Goal: Task Accomplishment & Management: Manage account settings

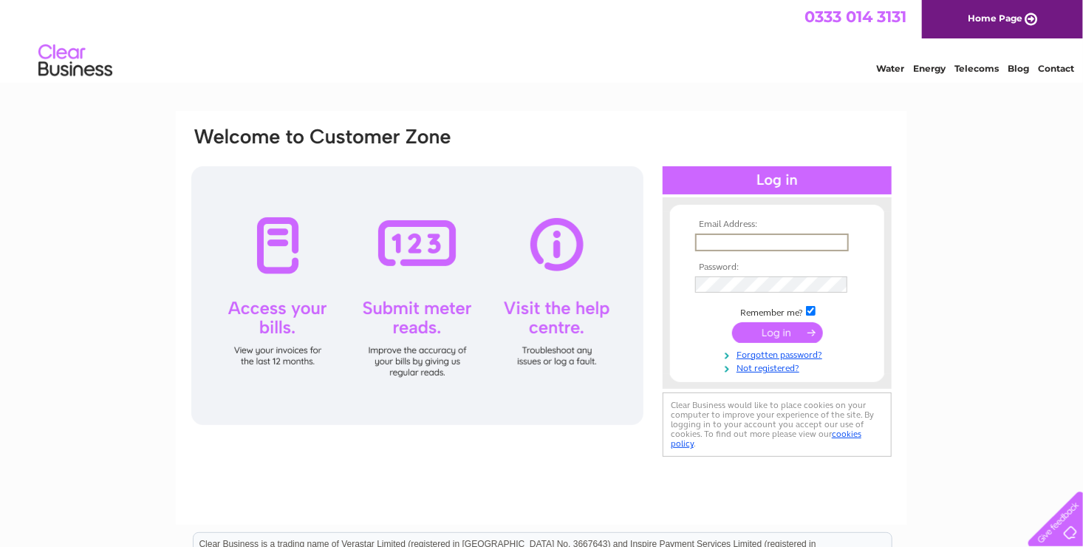
click at [732, 238] on input "text" at bounding box center [772, 242] width 154 height 18
type input "abelectrics85@gmail.com"
click at [785, 332] on input "submit" at bounding box center [777, 331] width 91 height 21
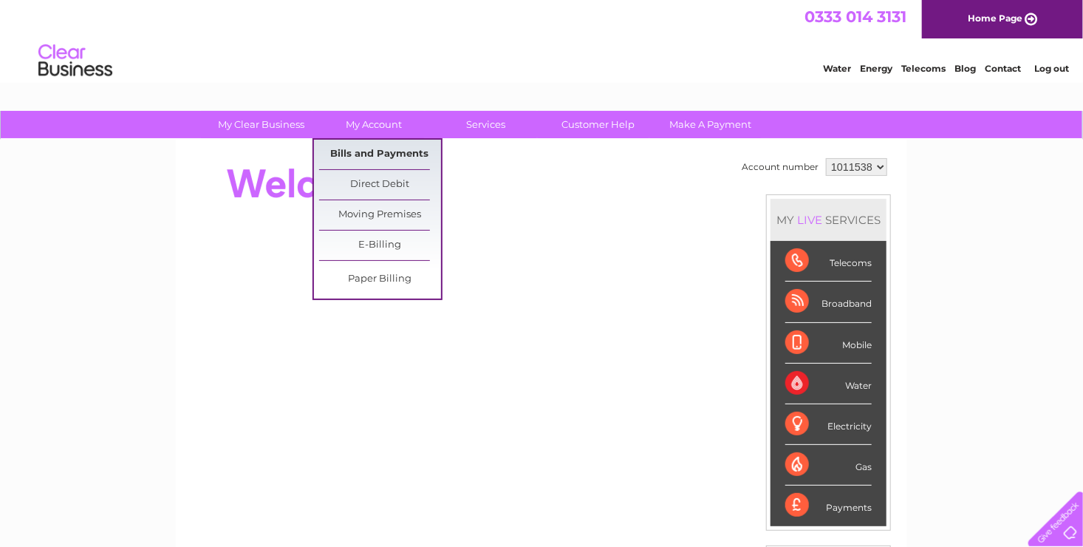
click at [388, 151] on link "Bills and Payments" at bounding box center [380, 155] width 122 height 30
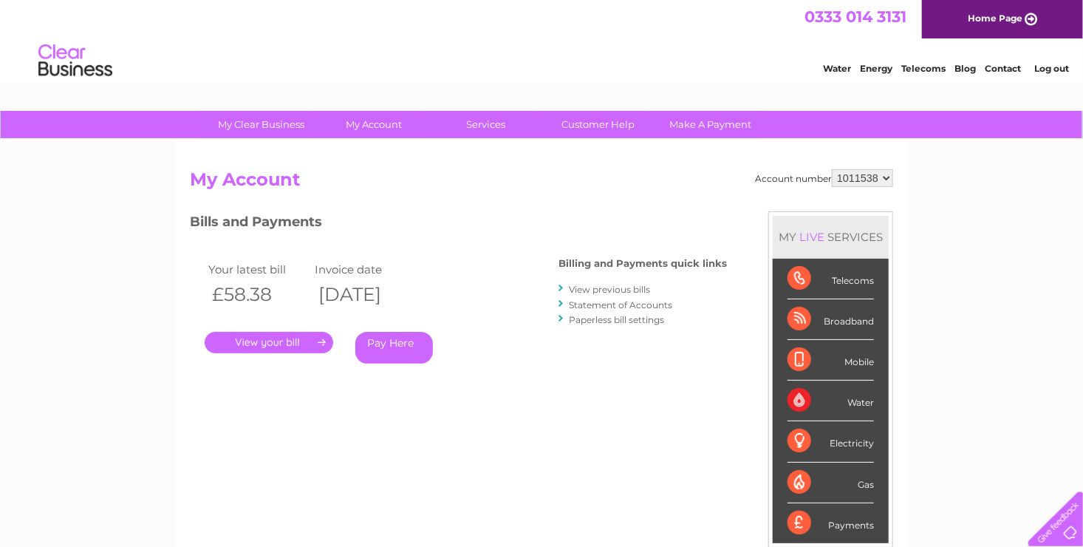
click at [602, 290] on link "View previous bills" at bounding box center [609, 289] width 81 height 11
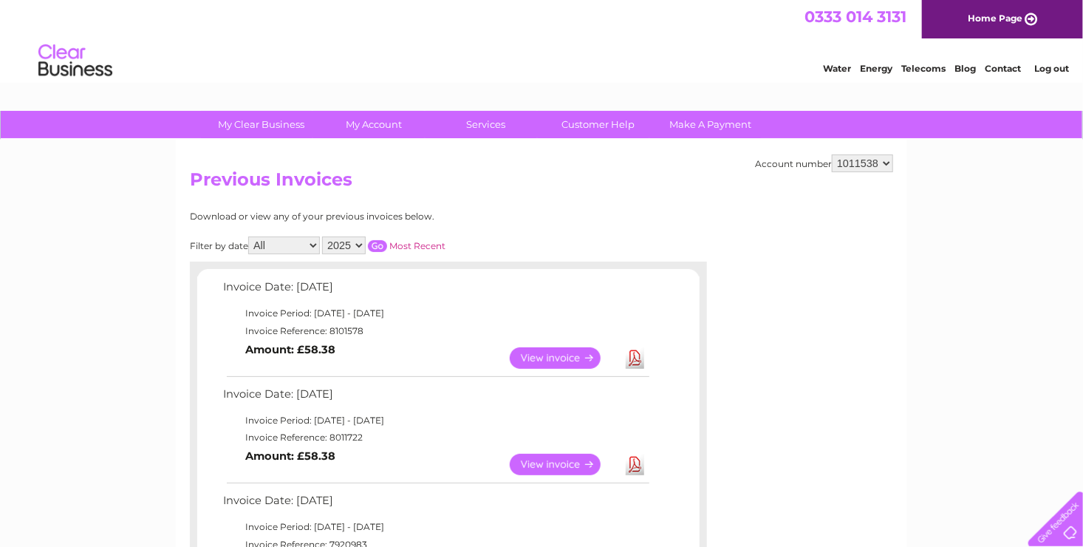
click at [568, 464] on link "View" at bounding box center [564, 464] width 109 height 21
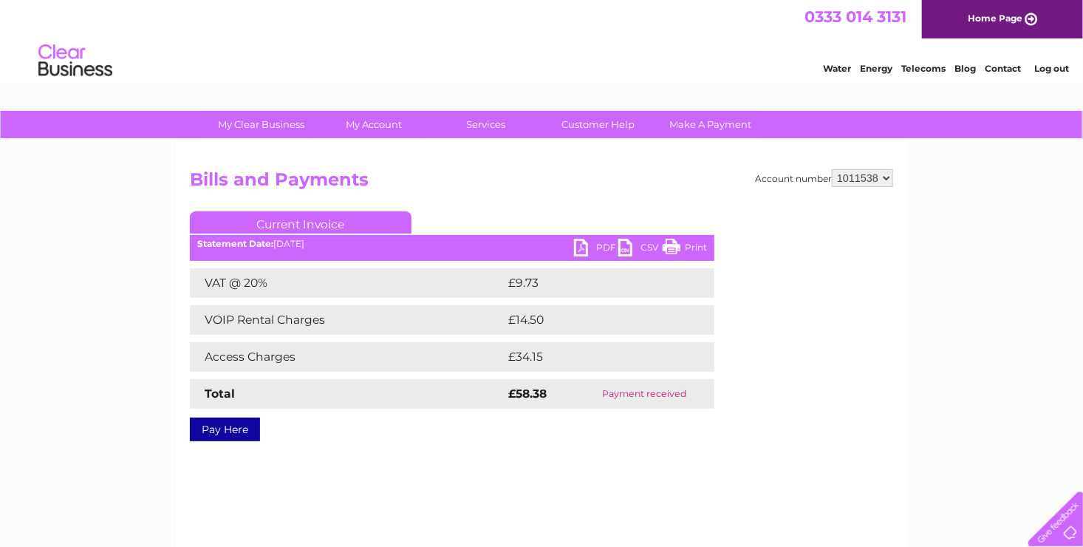
click at [689, 245] on link "Print" at bounding box center [685, 249] width 44 height 21
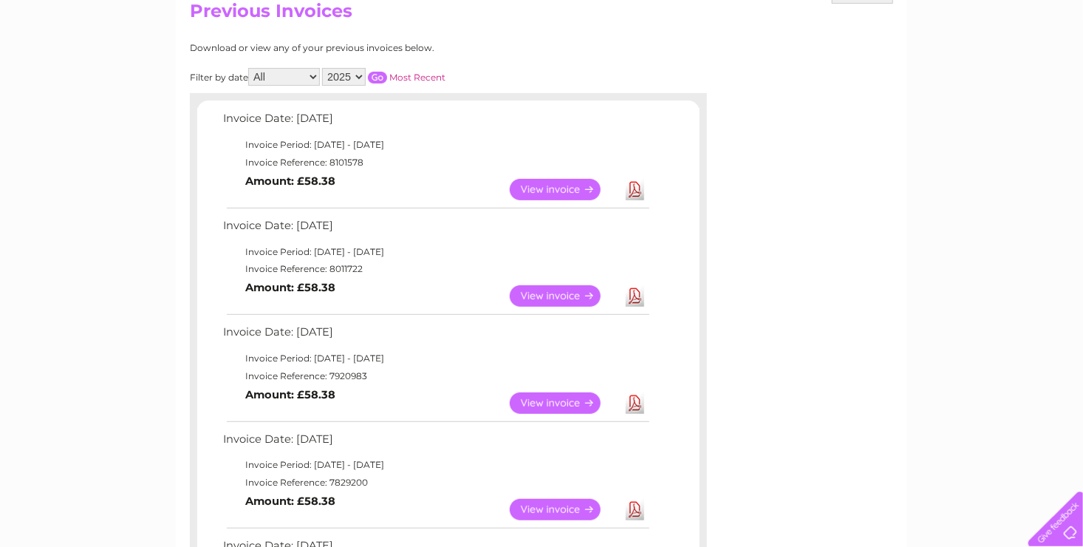
scroll to position [207, 0]
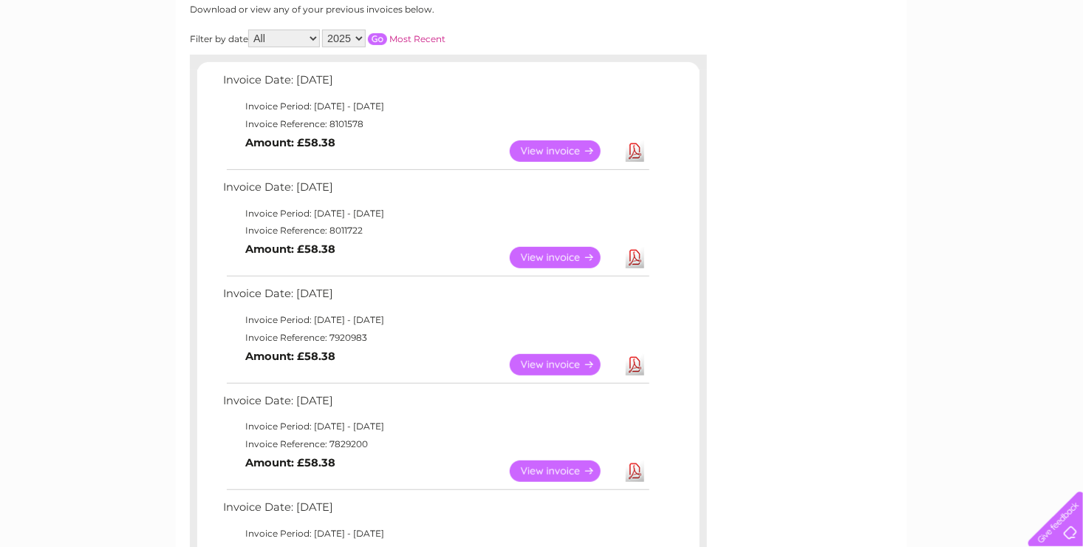
click at [542, 366] on link "View" at bounding box center [564, 364] width 109 height 21
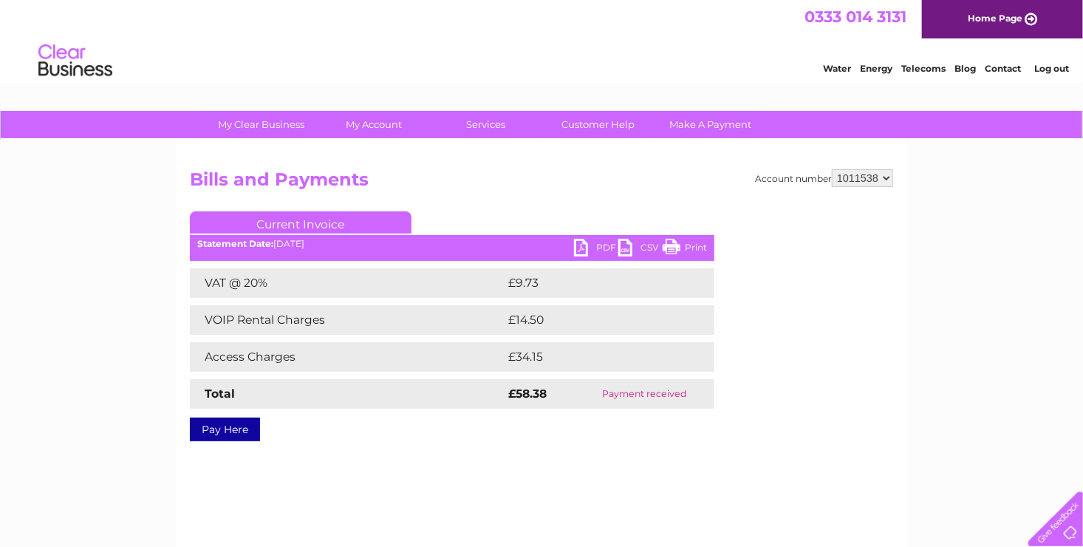
click at [675, 250] on link "Print" at bounding box center [685, 249] width 44 height 21
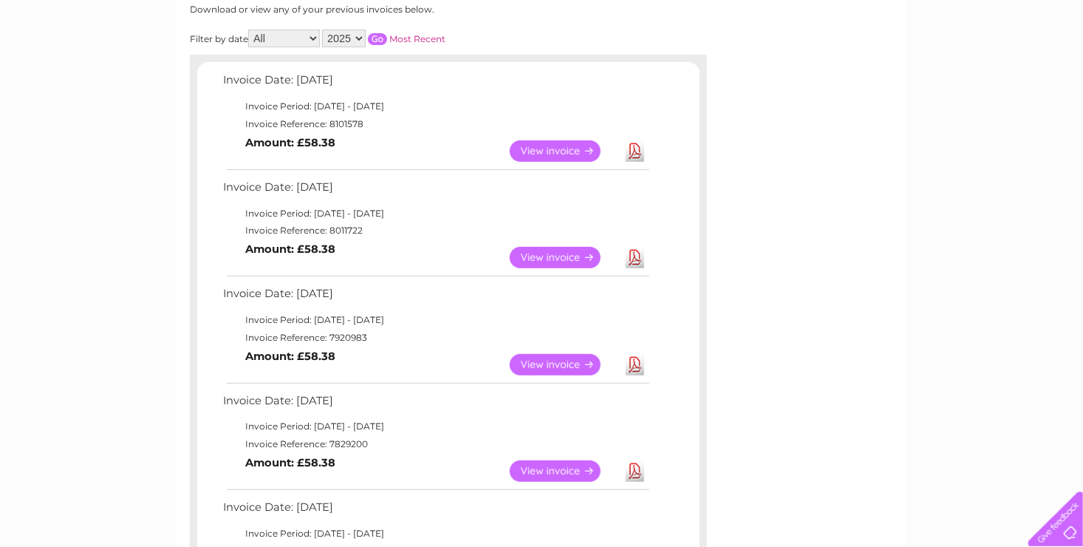
click at [564, 468] on link "View" at bounding box center [564, 470] width 109 height 21
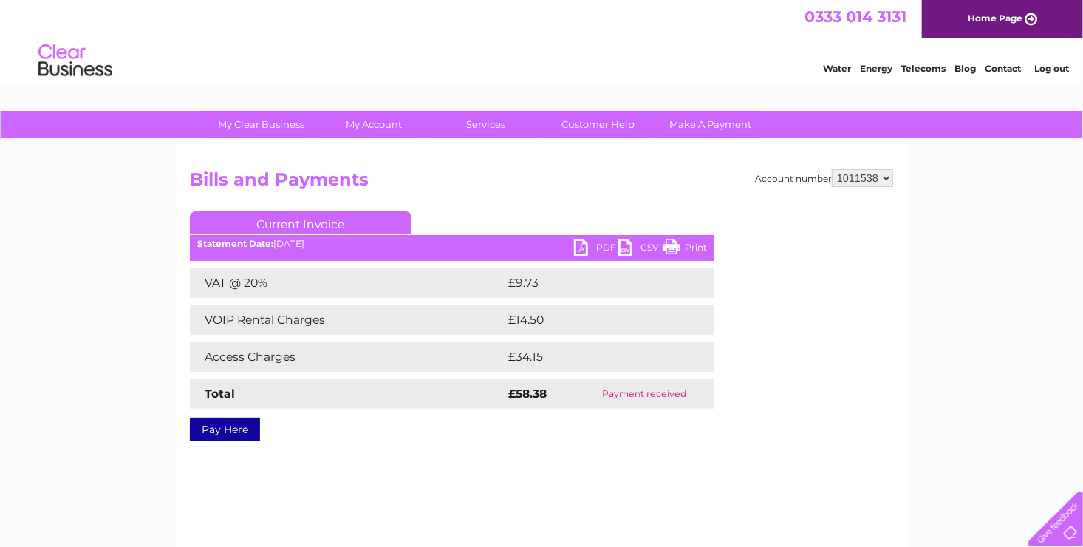
click at [675, 248] on link "Print" at bounding box center [685, 249] width 44 height 21
